Goal: Navigation & Orientation: Understand site structure

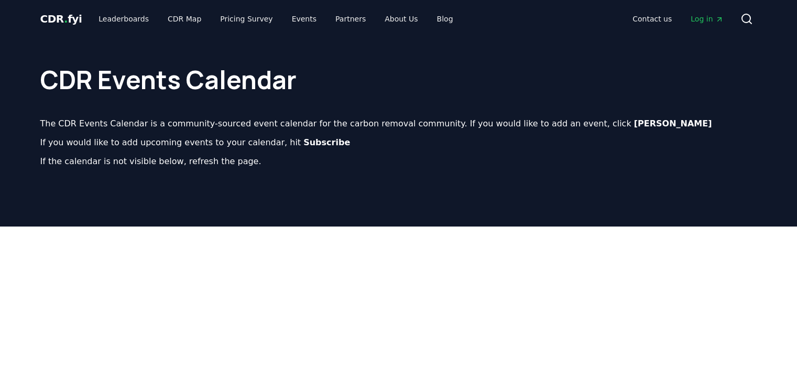
scroll to position [419, 0]
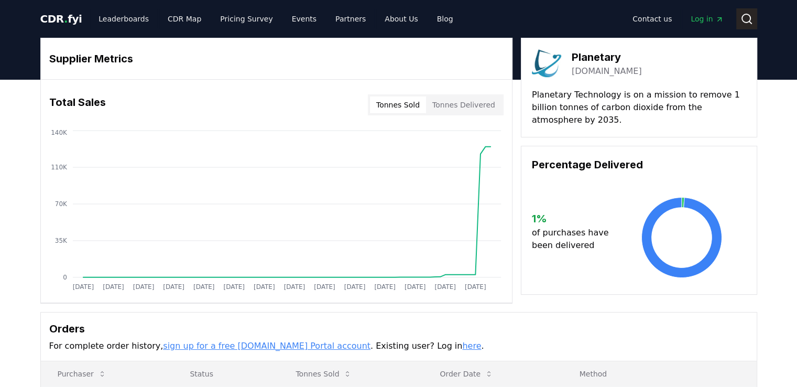
click at [738, 17] on button "Search" at bounding box center [746, 18] width 21 height 21
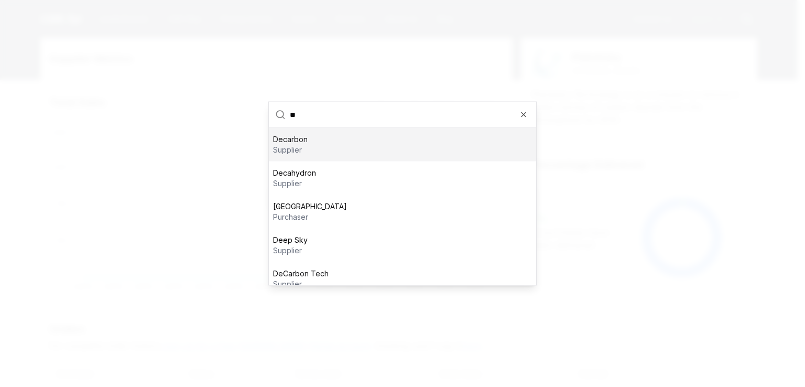
type input "*"
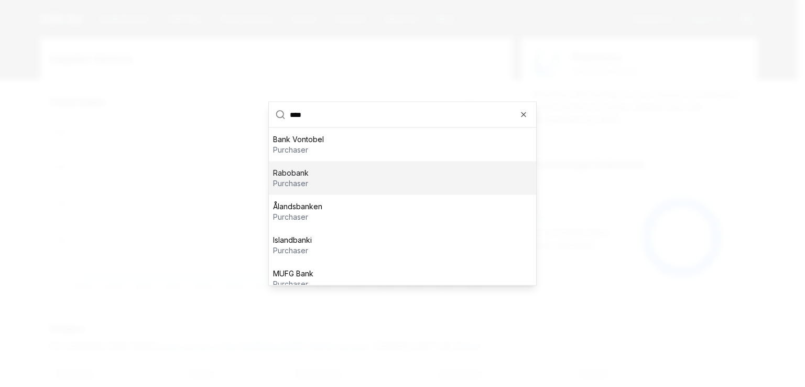
type input "****"
click at [636, 129] on div at bounding box center [402, 193] width 805 height 387
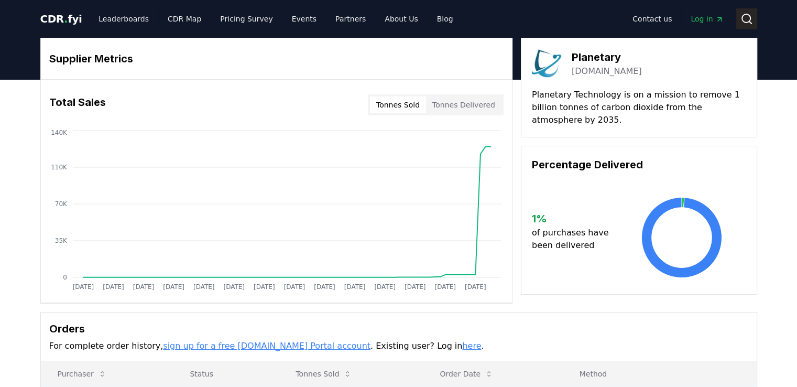
click at [748, 16] on icon at bounding box center [746, 19] width 13 height 13
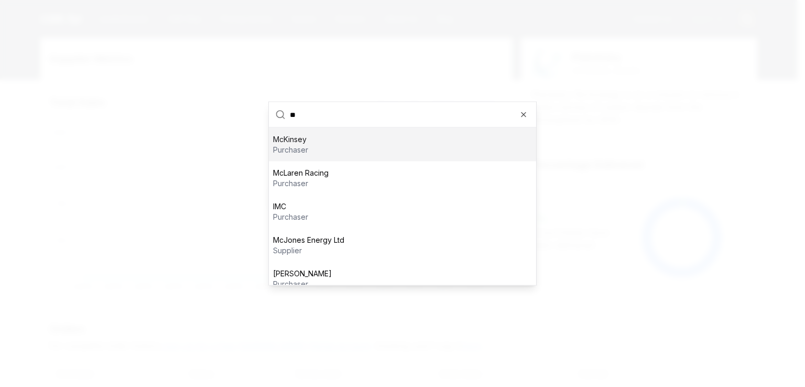
type input "***"
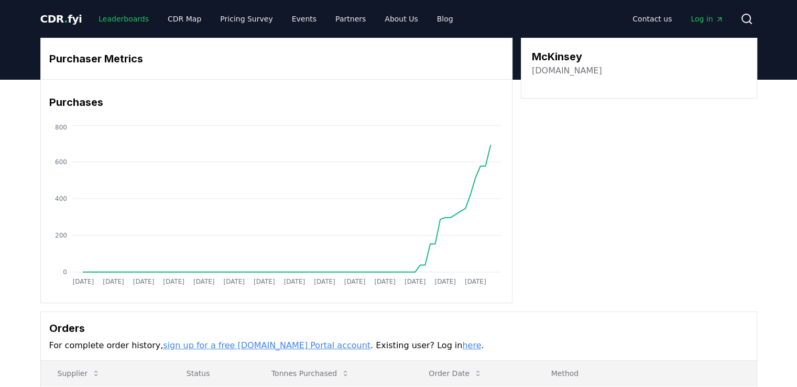
click at [127, 21] on link "Leaderboards" at bounding box center [123, 18] width 67 height 19
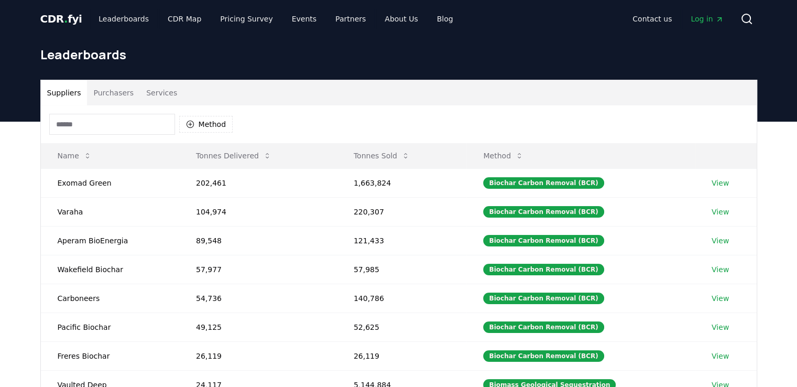
click at [67, 18] on span "CDR . fyi" at bounding box center [61, 19] width 42 height 13
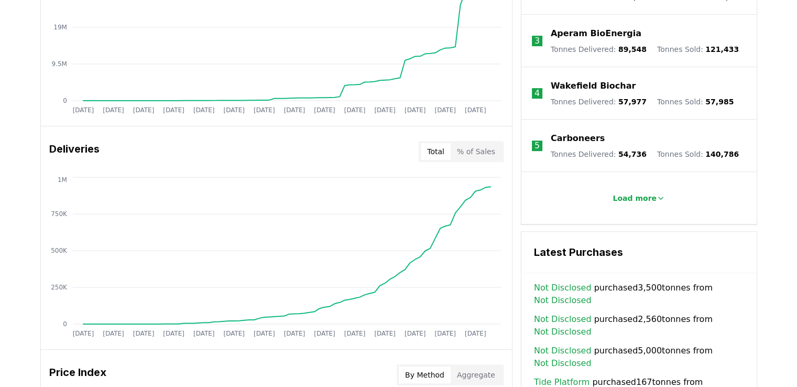
scroll to position [367, 0]
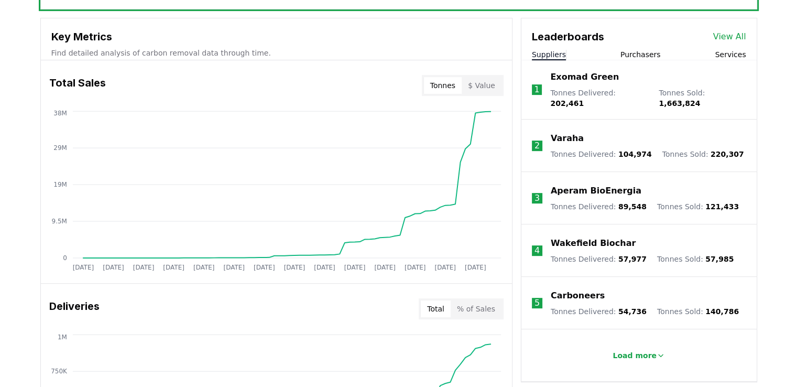
click at [649, 51] on button "Purchasers" at bounding box center [640, 54] width 40 height 10
click at [544, 52] on button "Suppliers" at bounding box center [549, 54] width 34 height 10
click at [659, 55] on div "Suppliers Purchasers Services" at bounding box center [638, 54] width 235 height 11
click at [636, 56] on button "Purchasers" at bounding box center [640, 54] width 40 height 10
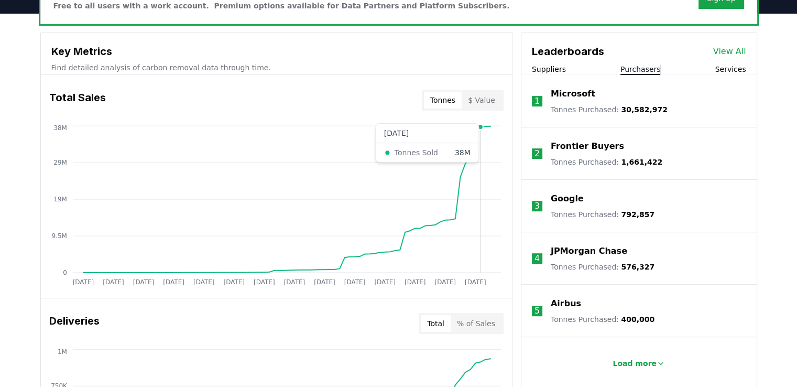
scroll to position [105, 0]
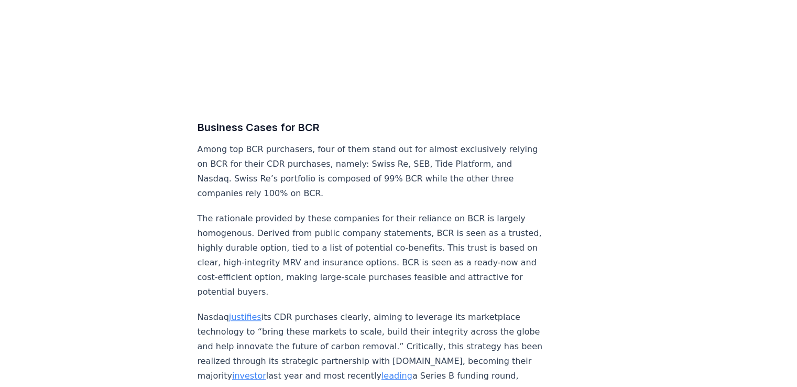
scroll to position [4611, 0]
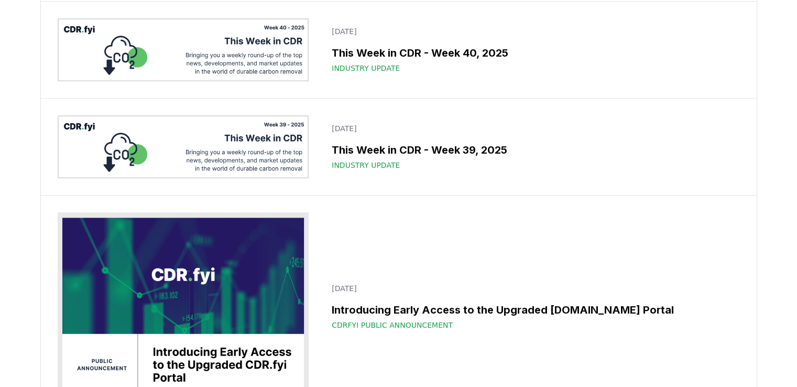
drag, startPoint x: 21, startPoint y: 171, endPoint x: 18, endPoint y: 47, distance: 123.7
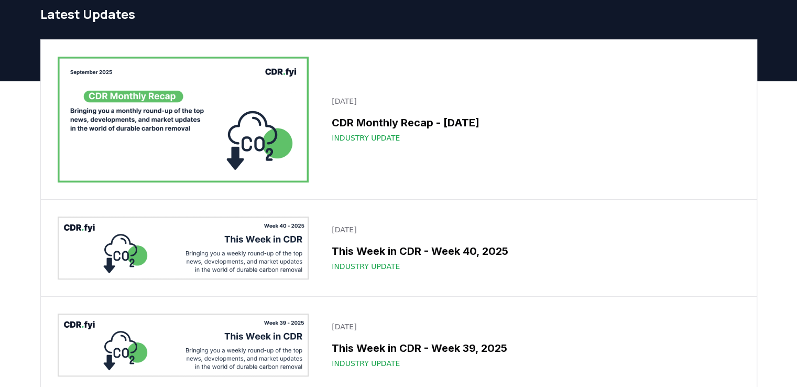
scroll to position [4, 0]
